Goal: Transaction & Acquisition: Purchase product/service

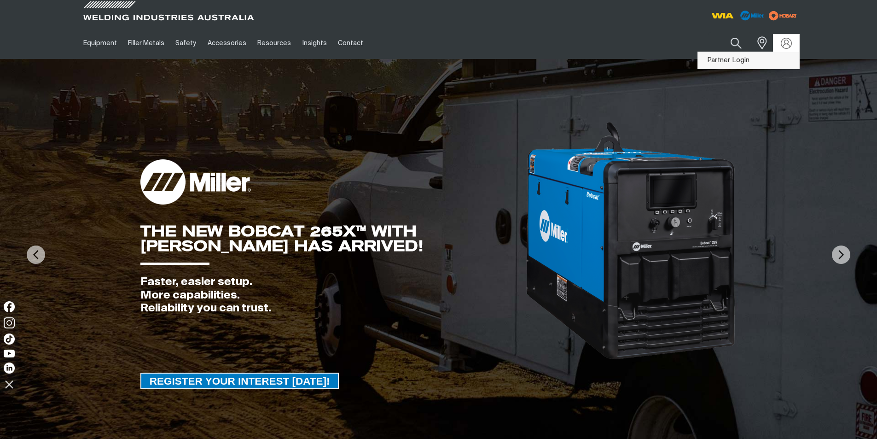
click at [774, 59] on link "Partner Login" at bounding box center [748, 60] width 101 height 17
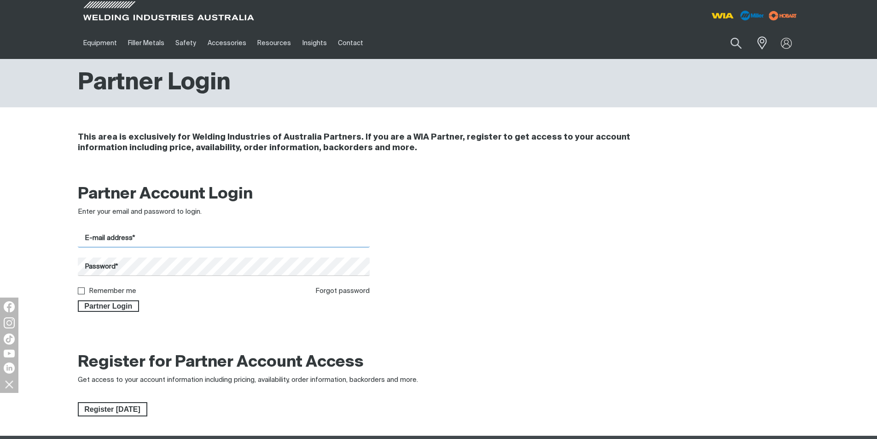
type input "accounts@sedlagencies.com.au"
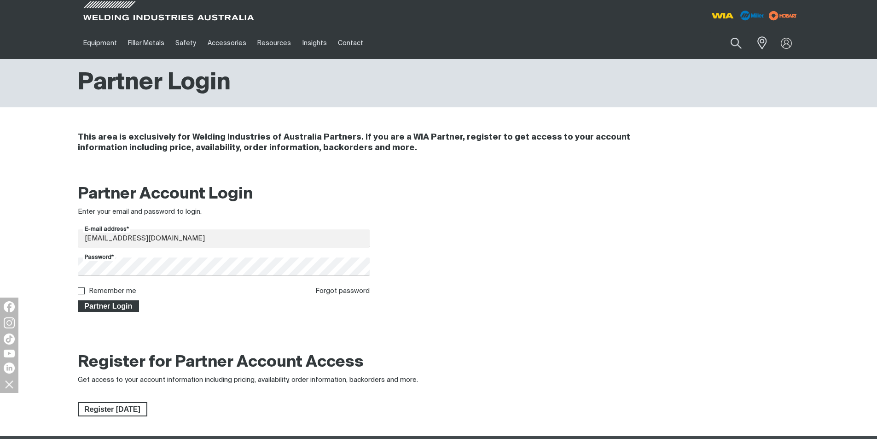
click at [121, 304] on span "Partner Login" at bounding box center [109, 306] width 60 height 12
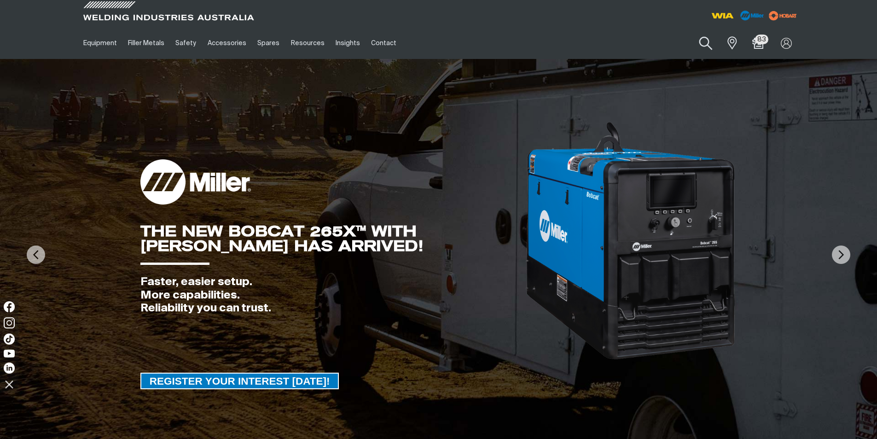
click at [704, 45] on button "Search products" at bounding box center [706, 43] width 37 height 26
click at [642, 41] on input "Search" at bounding box center [650, 43] width 142 height 21
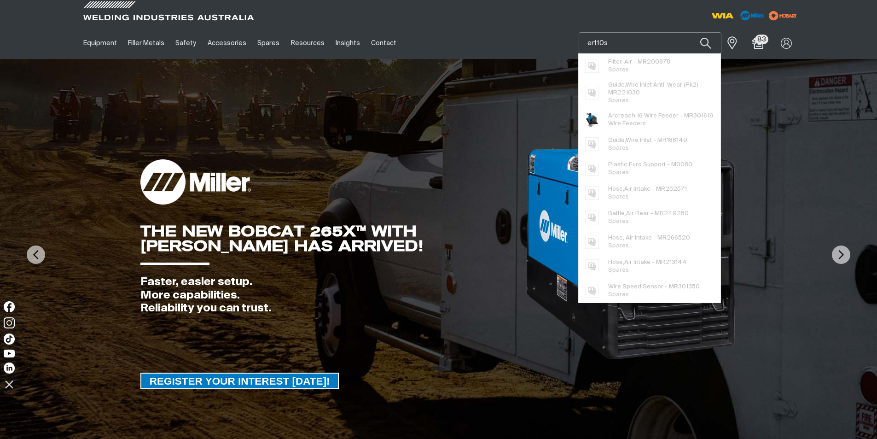
type input "er110s"
click at [690, 32] on button "Search products" at bounding box center [705, 43] width 31 height 22
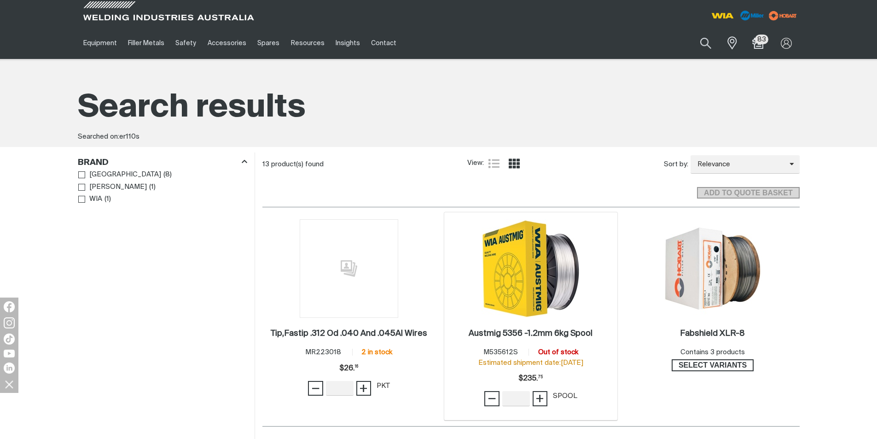
click at [558, 260] on img at bounding box center [531, 268] width 99 height 99
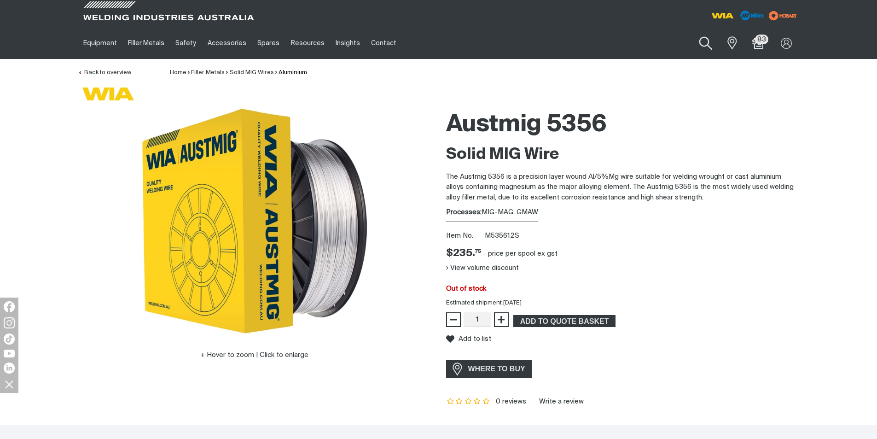
click at [706, 46] on button "Search products" at bounding box center [706, 43] width 37 height 26
click at [660, 41] on input "er110s" at bounding box center [650, 43] width 142 height 21
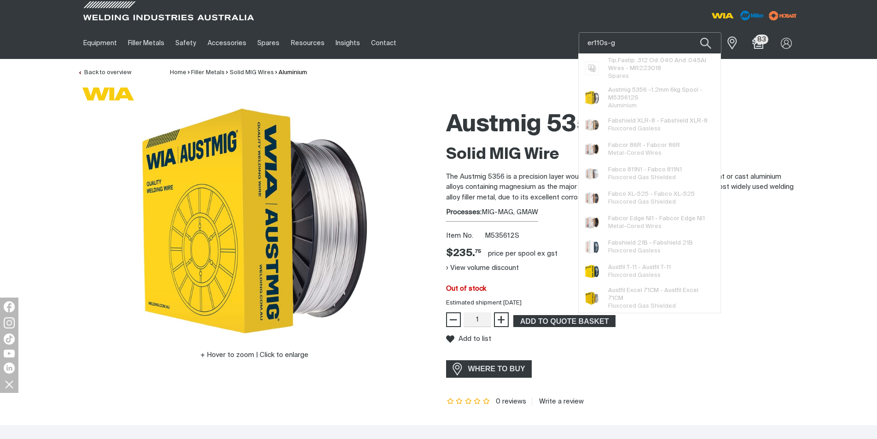
click at [690, 32] on button "Search products" at bounding box center [705, 43] width 31 height 22
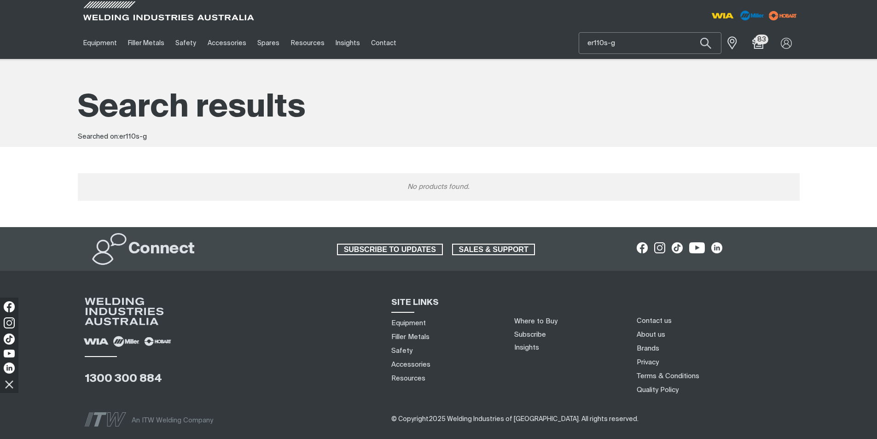
drag, startPoint x: 623, startPoint y: 46, endPoint x: 541, endPoint y: 36, distance: 82.5
click at [541, 36] on div "Equipment Stick Welders TIG Welders MIG Welders Multi-Process Welders Engine Dr…" at bounding box center [439, 43] width 722 height 32
type input "nicrmo"
click at [690, 32] on button "Search products" at bounding box center [705, 43] width 31 height 22
click at [634, 42] on input "nicrmo" at bounding box center [650, 43] width 142 height 21
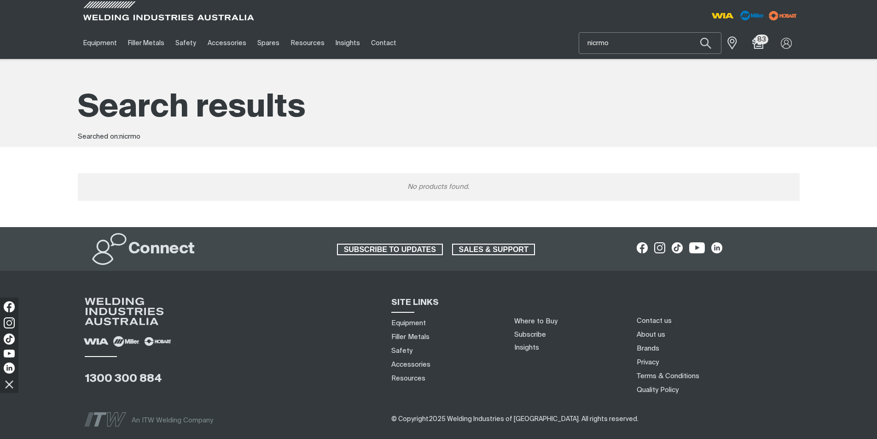
click at [690, 32] on button "Search products" at bounding box center [705, 43] width 31 height 22
